Goal: Information Seeking & Learning: Learn about a topic

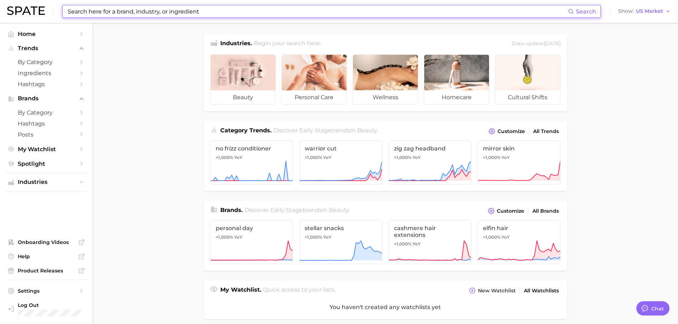
click at [280, 14] on input at bounding box center [317, 11] width 501 height 12
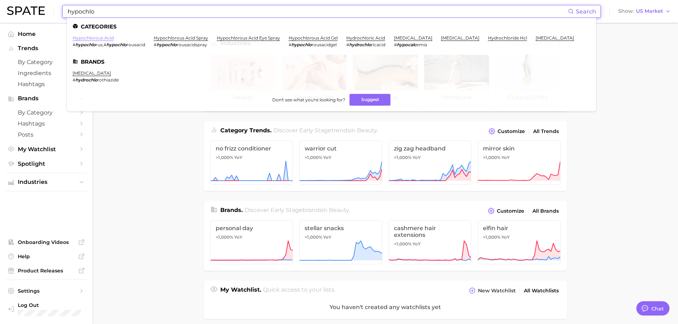
type input "hypochlo"
click at [109, 40] on link "hypochlorous acid" at bounding box center [93, 37] width 41 height 5
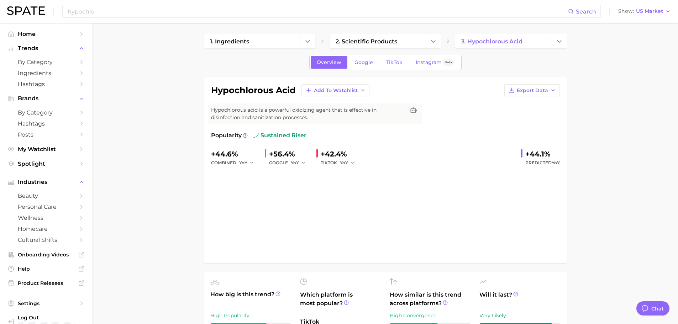
type textarea "x"
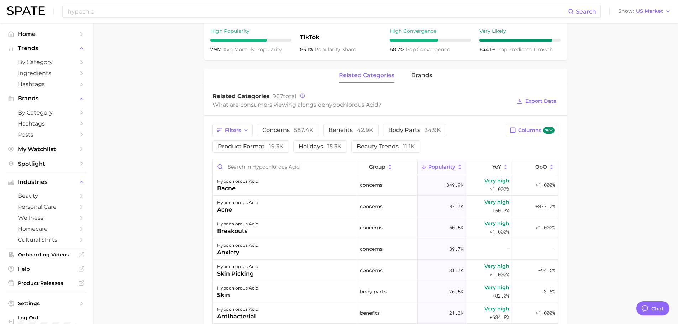
scroll to position [321, 0]
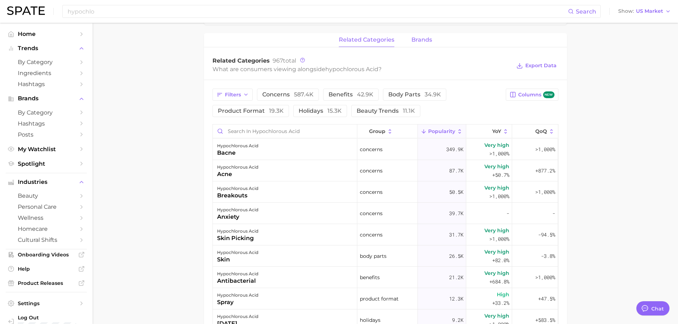
click at [415, 44] on button "brands" at bounding box center [422, 40] width 21 height 14
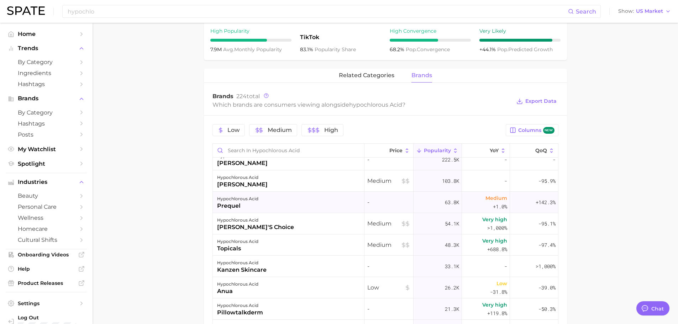
scroll to position [107, 0]
